Goal: Transaction & Acquisition: Purchase product/service

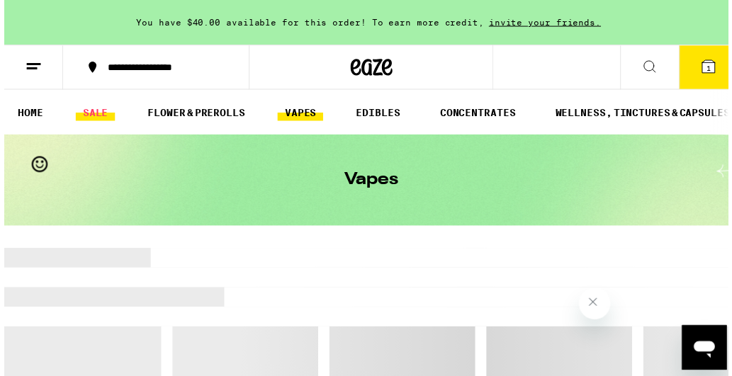
click at [89, 106] on link "SALE" at bounding box center [92, 113] width 40 height 17
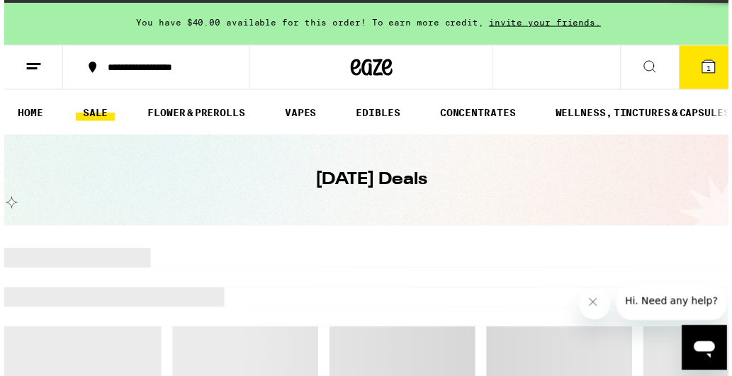
click at [93, 113] on link "SALE" at bounding box center [92, 113] width 40 height 17
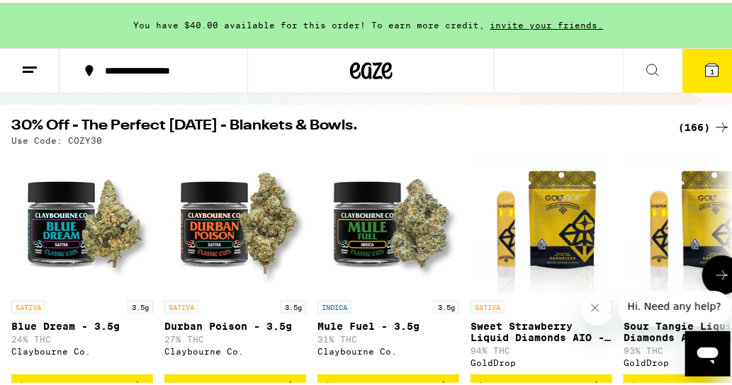
scroll to position [43, 0]
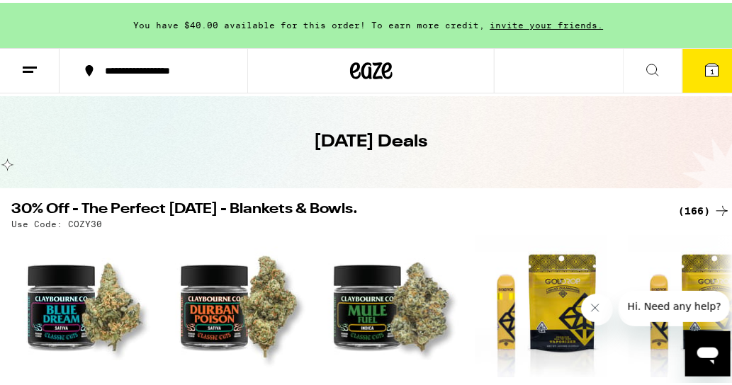
click at [678, 212] on div "(166)" at bounding box center [704, 208] width 52 height 17
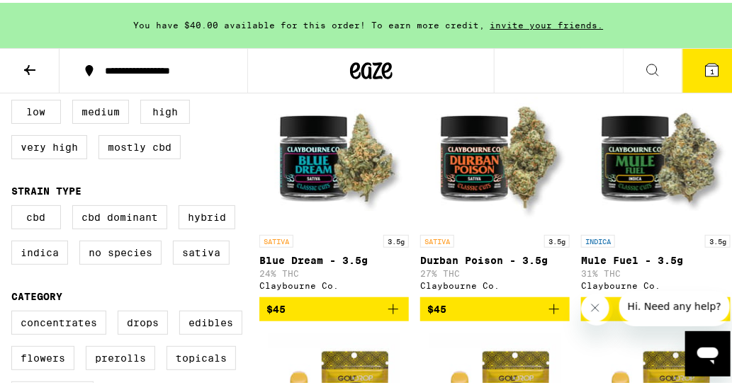
scroll to position [214, 0]
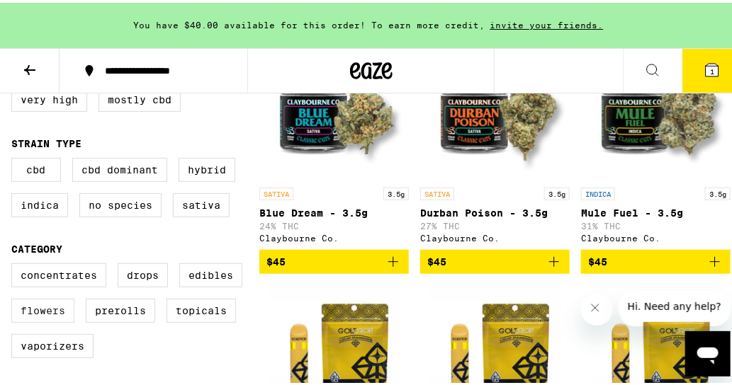
click at [55, 314] on label "Flowers" at bounding box center [42, 308] width 63 height 24
click at [15, 264] on input "Flowers" at bounding box center [14, 263] width 1 height 1
checkbox input "true"
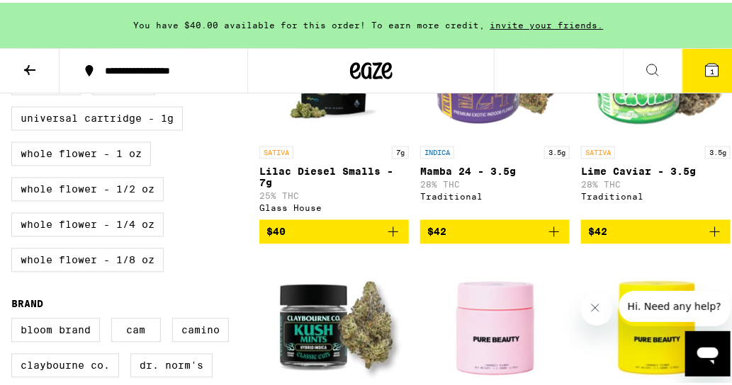
scroll to position [772, 0]
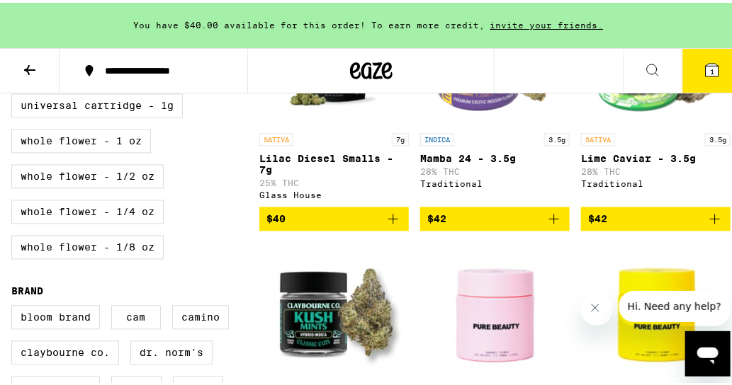
click at [548, 225] on icon "Add to bag" at bounding box center [553, 216] width 17 height 17
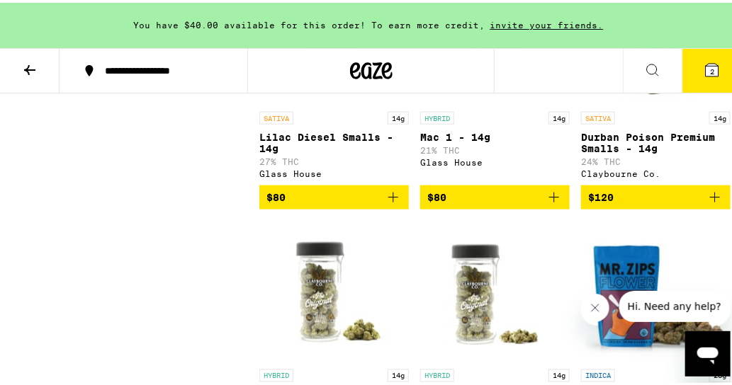
scroll to position [2103, 0]
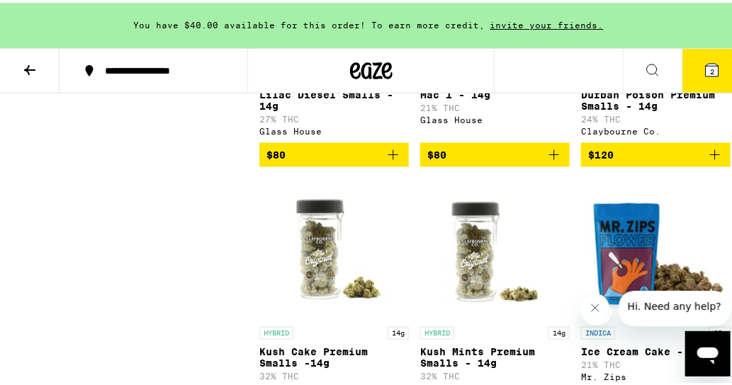
click at [706, 161] on icon "Add to bag" at bounding box center [714, 152] width 17 height 17
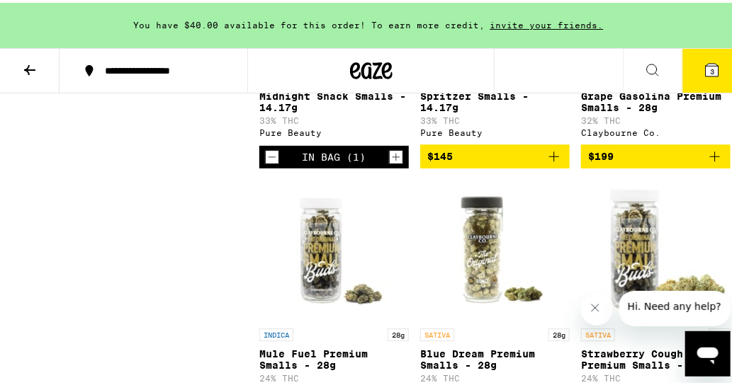
scroll to position [2619, 0]
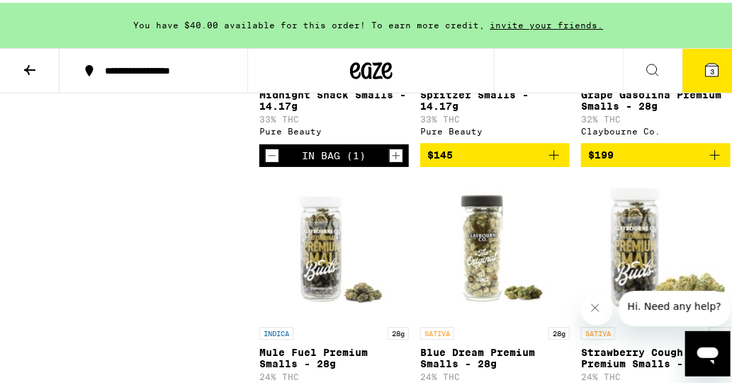
click at [277, 162] on icon "Decrement" at bounding box center [272, 153] width 13 height 17
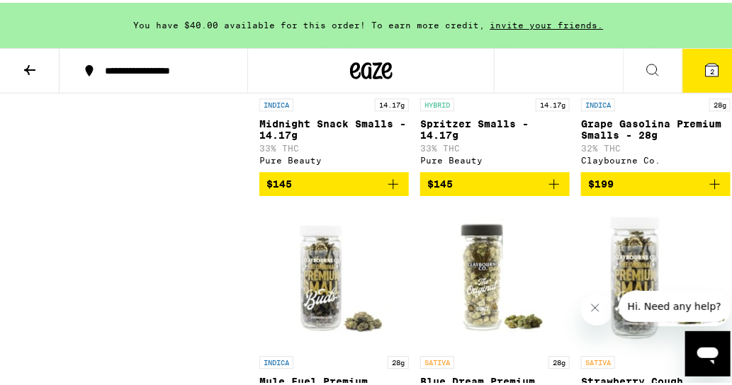
scroll to position [2576, 0]
